Goal: Check status: Check status

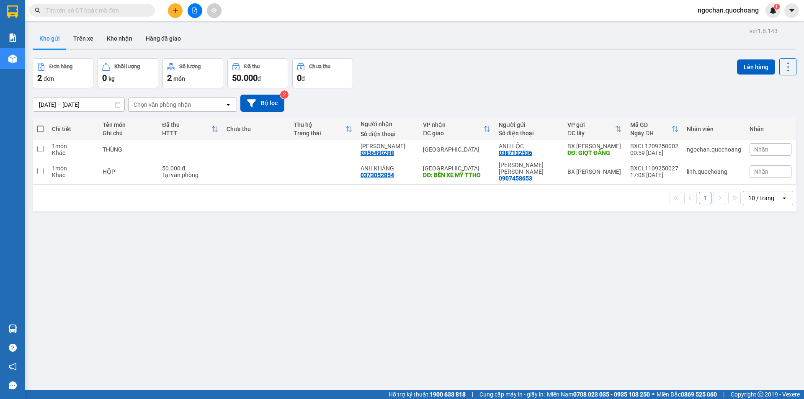
click at [90, 10] on input "text" at bounding box center [95, 10] width 99 height 9
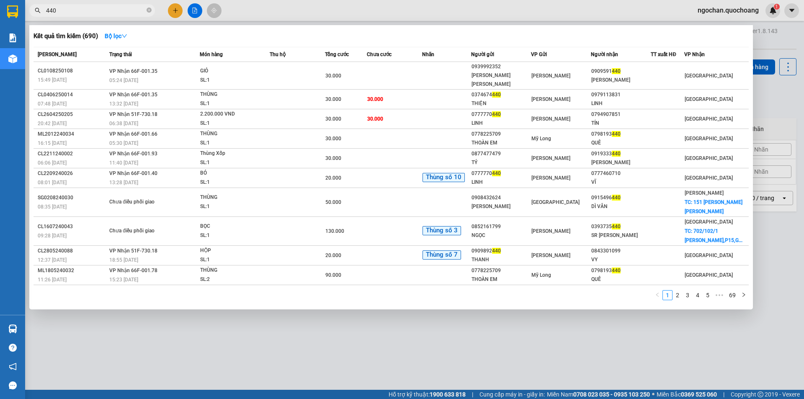
click at [44, 9] on span "440" at bounding box center [92, 10] width 126 height 13
click at [71, 8] on input "440" at bounding box center [95, 10] width 99 height 9
type input "4"
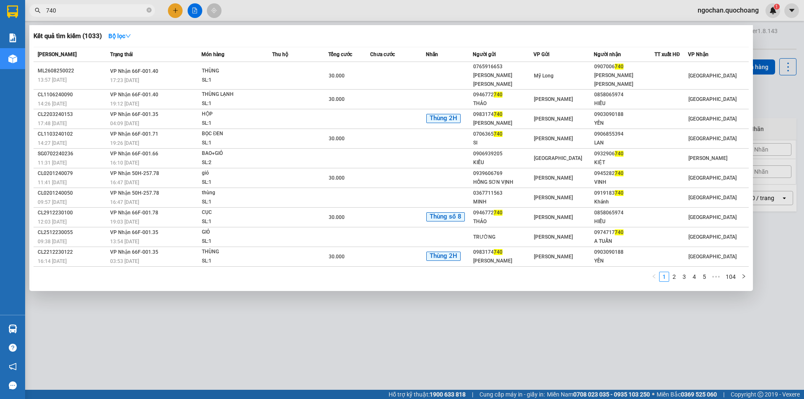
type input "740"
click at [176, 13] on div at bounding box center [402, 199] width 804 height 399
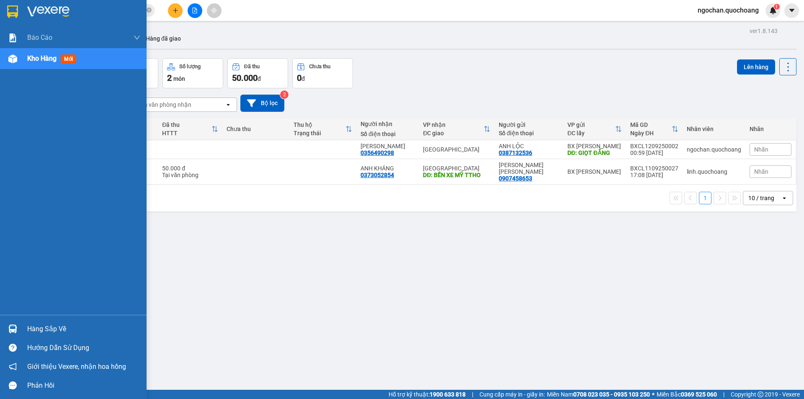
click at [15, 59] on img at bounding box center [12, 58] width 9 height 9
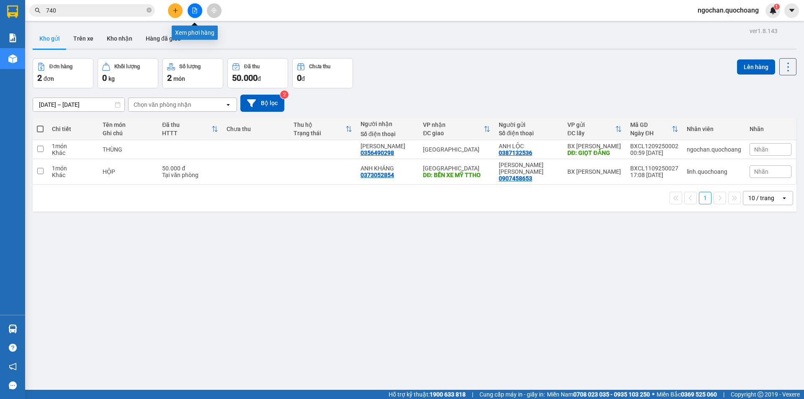
click at [194, 10] on icon "file-add" at bounding box center [195, 11] width 6 height 6
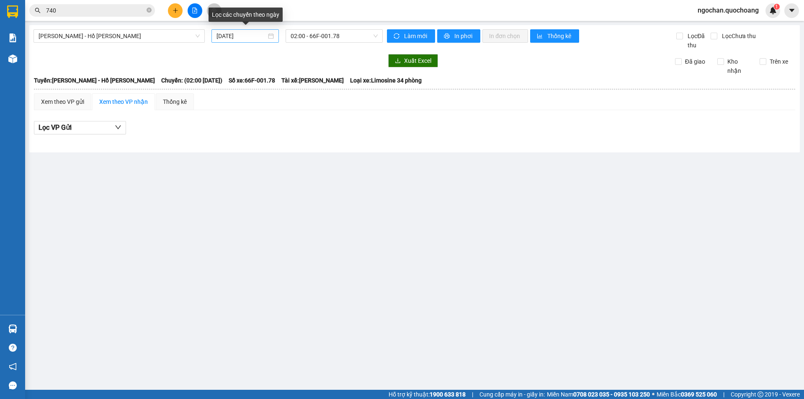
click at [272, 34] on div "[DATE]" at bounding box center [244, 35] width 57 height 9
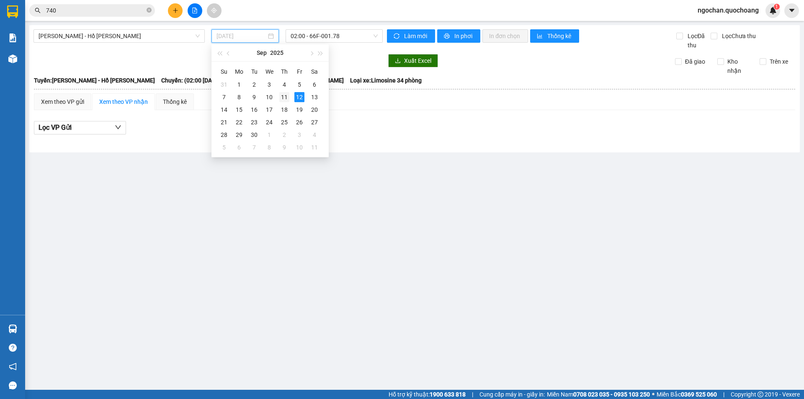
click at [286, 96] on div "11" at bounding box center [284, 97] width 10 height 10
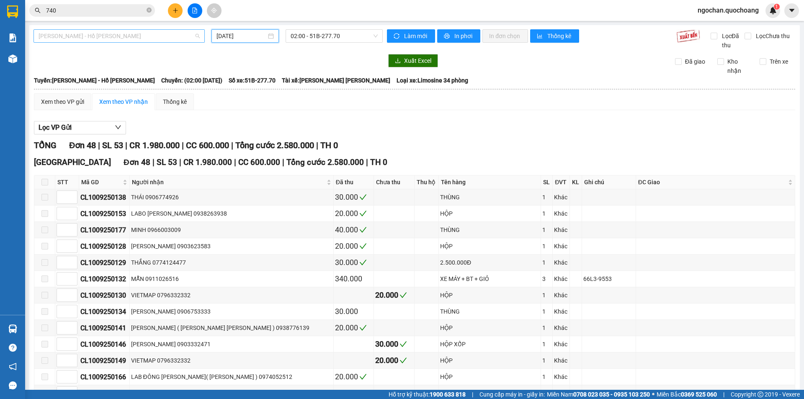
click at [197, 36] on span "[PERSON_NAME] - Hồ [PERSON_NAME]" at bounding box center [119, 36] width 161 height 13
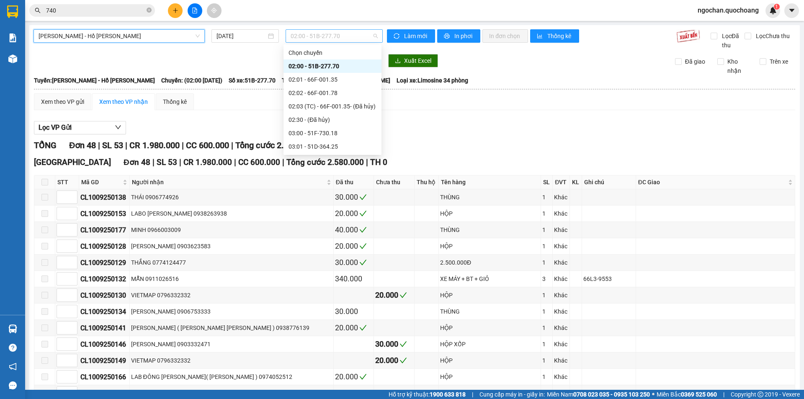
click at [372, 36] on span "02:00 - 51B-277.70" at bounding box center [334, 36] width 87 height 13
click at [65, 11] on input "740" at bounding box center [95, 10] width 99 height 9
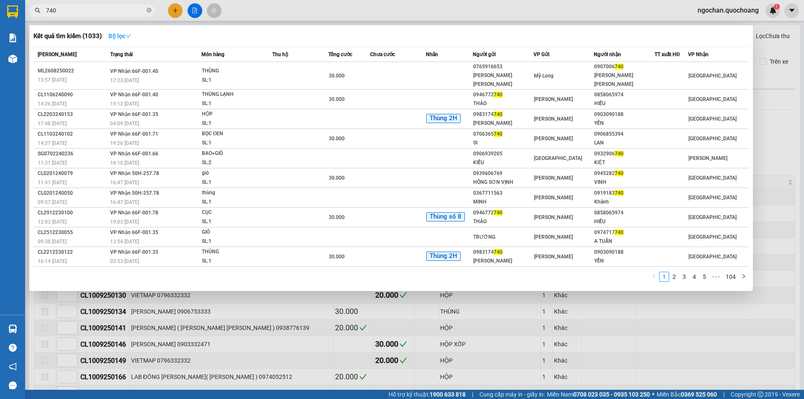
click at [130, 36] on icon "down" at bounding box center [128, 36] width 6 height 6
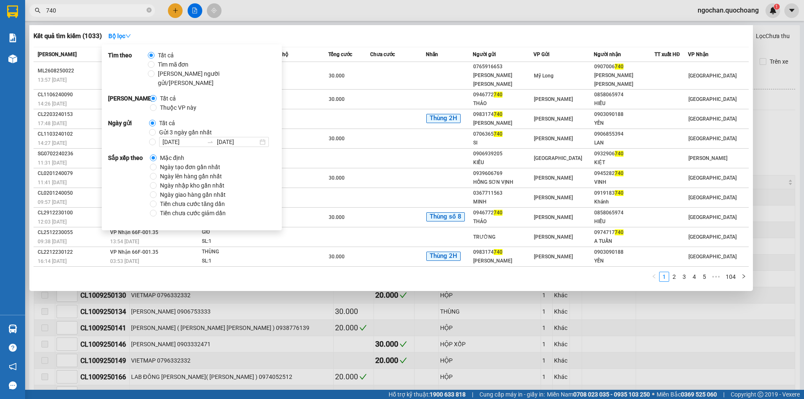
click at [69, 10] on input "740" at bounding box center [95, 10] width 99 height 9
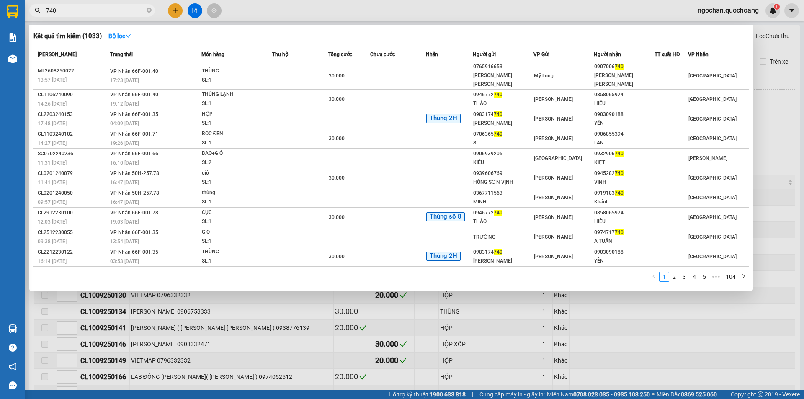
click at [178, 9] on div at bounding box center [402, 199] width 804 height 399
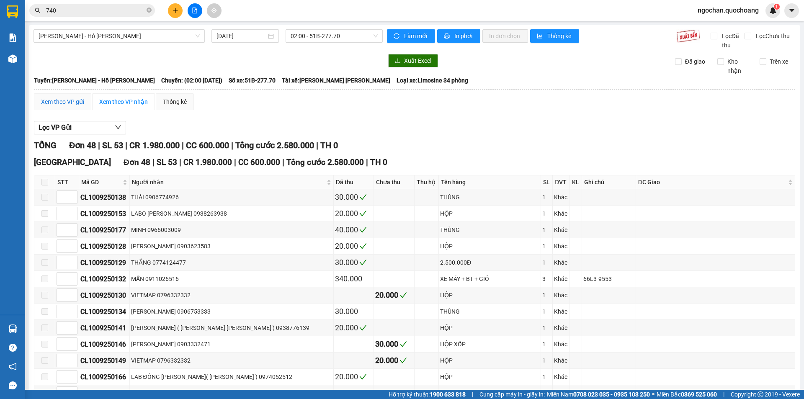
click at [62, 104] on div "Xem theo VP gửi" at bounding box center [62, 101] width 43 height 9
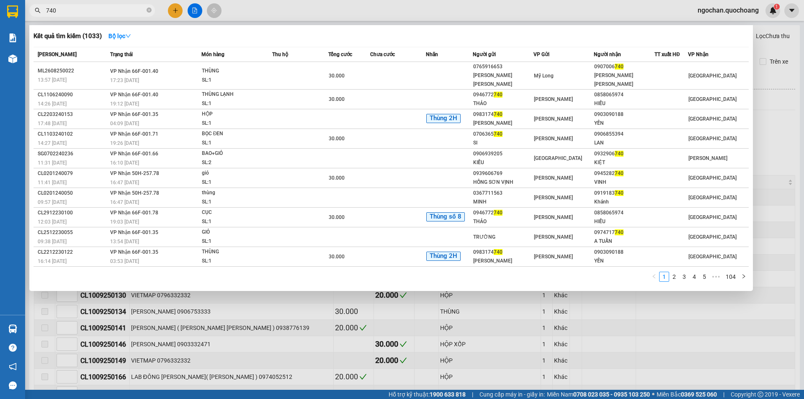
click at [79, 12] on input "740" at bounding box center [95, 10] width 99 height 9
click at [175, 5] on div at bounding box center [402, 199] width 804 height 399
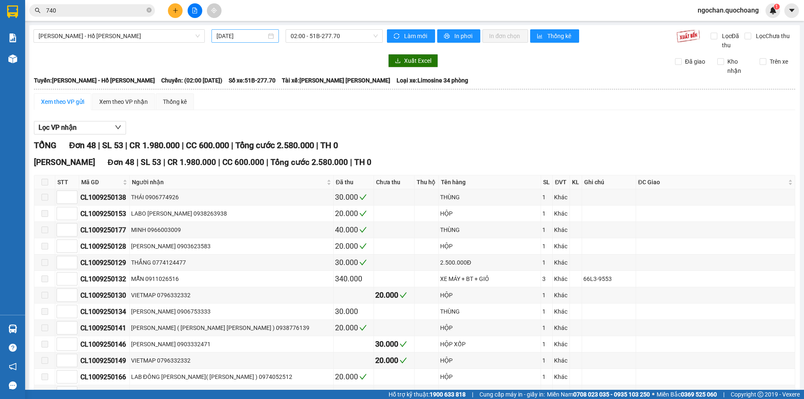
click at [270, 34] on div "[DATE]" at bounding box center [244, 35] width 57 height 9
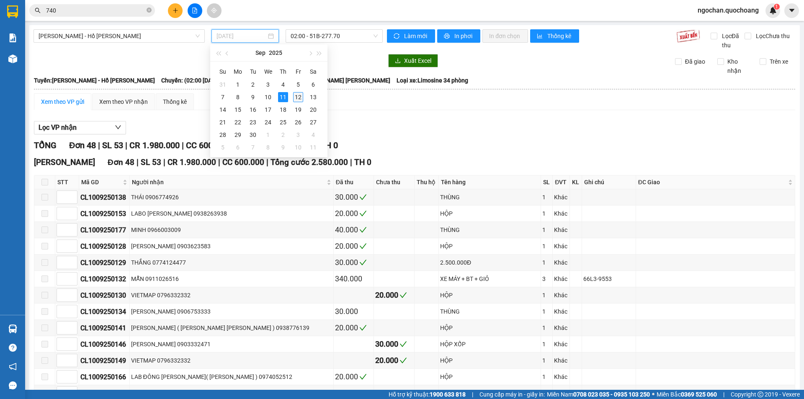
click at [296, 98] on div "12" at bounding box center [298, 97] width 10 height 10
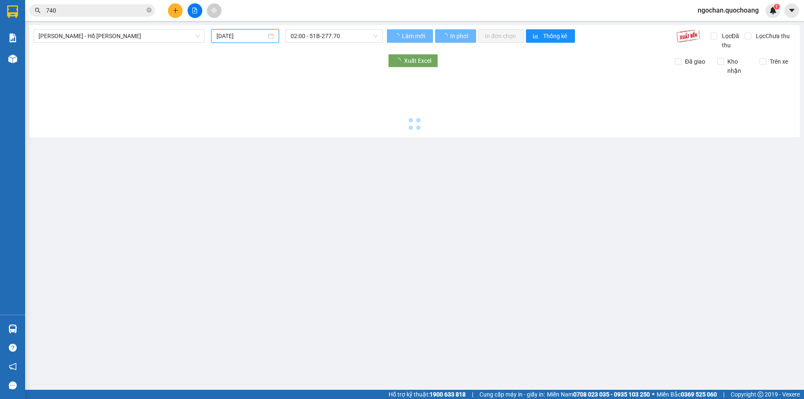
type input "[DATE]"
